Goal: Task Accomplishment & Management: Manage account settings

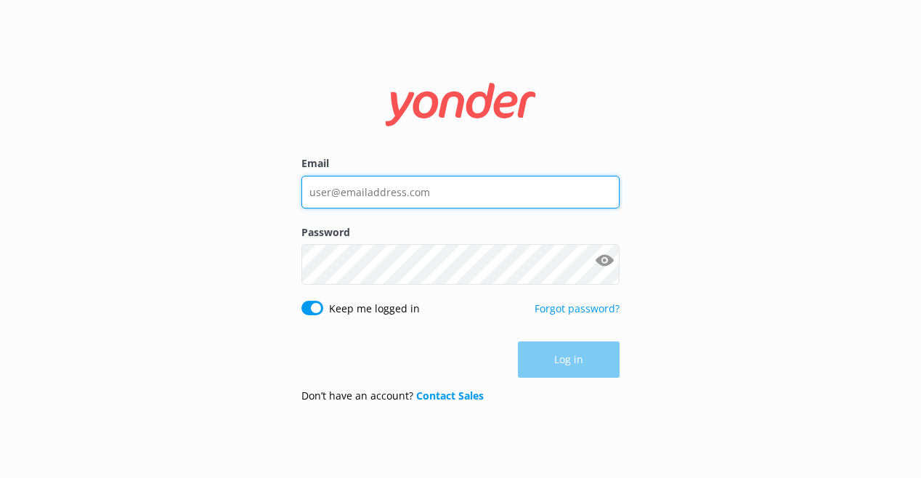
type input "[EMAIL_ADDRESS][DOMAIN_NAME]"
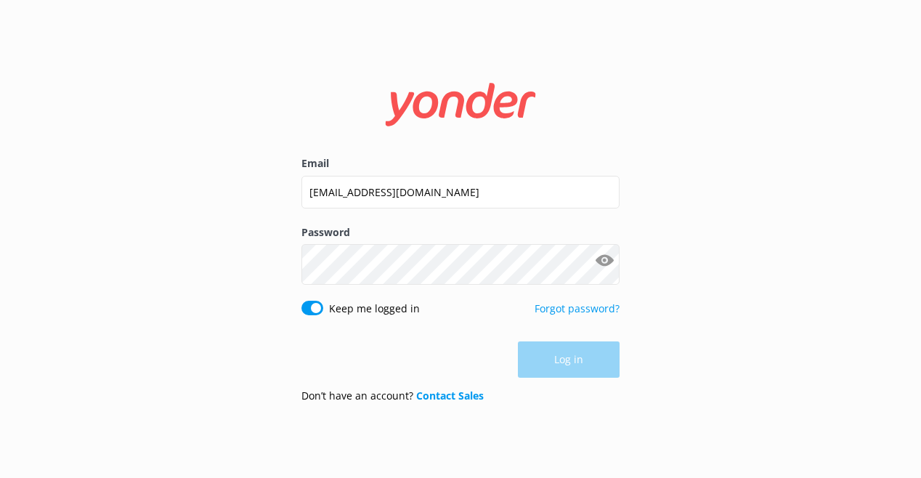
click at [558, 378] on div "Log in" at bounding box center [460, 359] width 318 height 36
click at [557, 378] on button "Log in" at bounding box center [569, 360] width 102 height 36
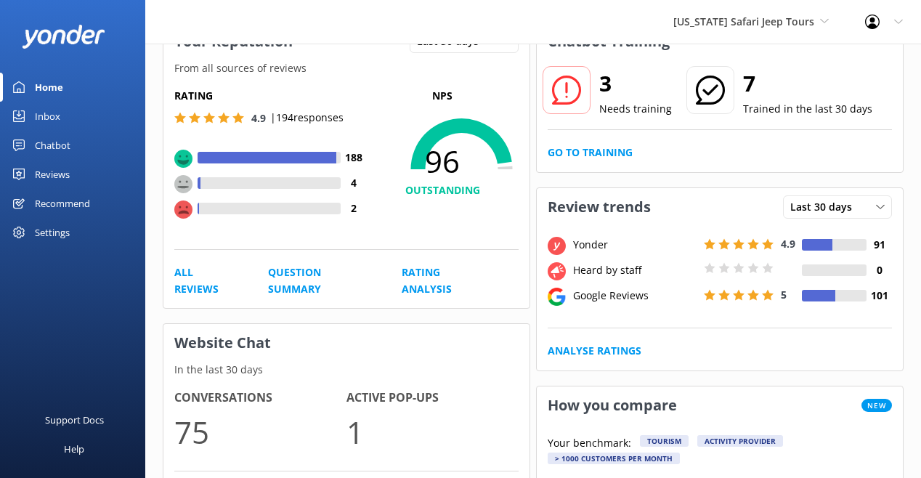
scroll to position [94, 0]
click at [60, 247] on div "Settings" at bounding box center [52, 232] width 35 height 29
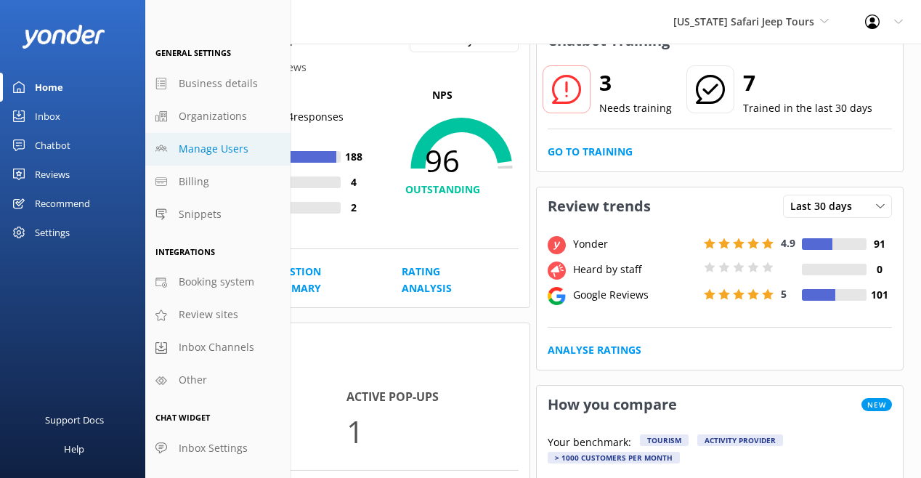
click at [248, 157] on span "Manage Users" at bounding box center [214, 149] width 70 height 16
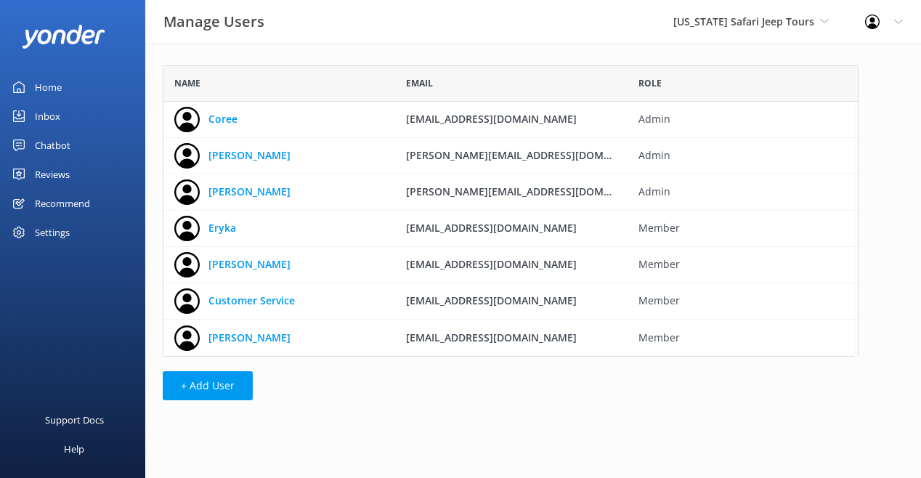
scroll to position [291, 696]
click at [277, 163] on link "[PERSON_NAME]" at bounding box center [249, 155] width 82 height 16
